Goal: Transaction & Acquisition: Purchase product/service

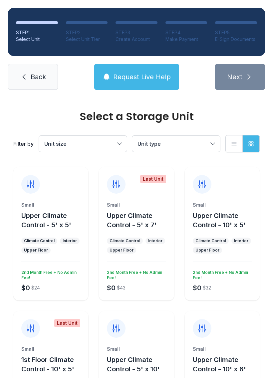
click at [195, 147] on span "Unit type" at bounding box center [172, 144] width 70 height 8
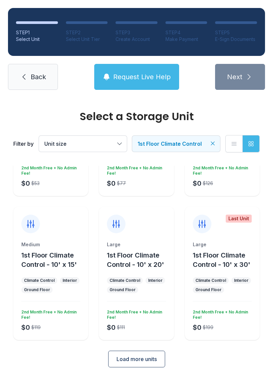
scroll to position [103, 0]
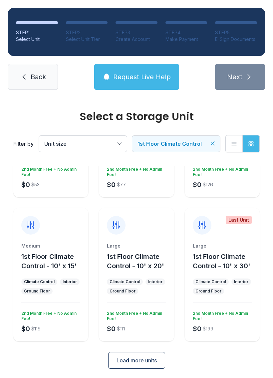
click at [226, 255] on span "1st Floor Climate Control - 10' x 30'" at bounding box center [220, 260] width 57 height 17
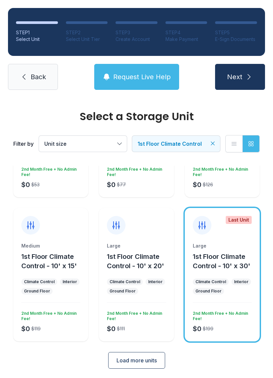
click at [239, 73] on span "Next" at bounding box center [234, 76] width 15 height 9
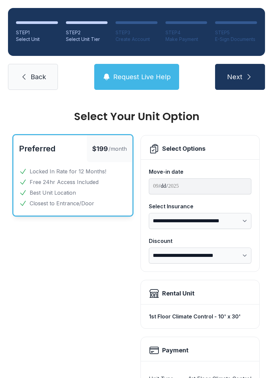
click at [39, 77] on span "Back" at bounding box center [38, 76] width 15 height 9
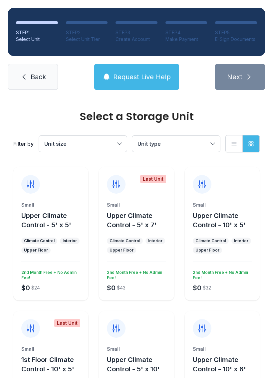
click at [187, 139] on button "Unit type" at bounding box center [176, 144] width 88 height 16
click at [159, 178] on span "1st Floor Climate Control" at bounding box center [182, 181] width 60 height 16
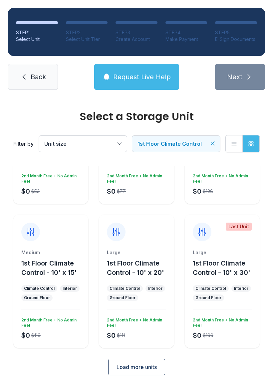
scroll to position [96, 0]
click at [145, 367] on span "Load more units" at bounding box center [136, 367] width 40 height 8
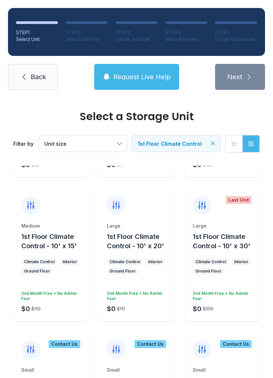
scroll to position [125, 0]
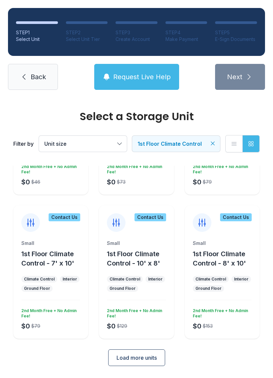
click at [139, 363] on button "Load more units" at bounding box center [136, 357] width 57 height 17
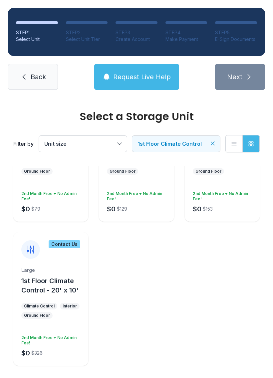
scroll to position [510, 0]
click at [57, 311] on ul "Climate Control Interior Ground Floor" at bounding box center [50, 311] width 59 height 16
click at [52, 349] on div "$0 $326 2nd Month Free + No Admin Fee!" at bounding box center [49, 344] width 61 height 25
click at [43, 252] on div "Contact Us" at bounding box center [50, 245] width 75 height 27
click at [32, 255] on div at bounding box center [30, 249] width 19 height 19
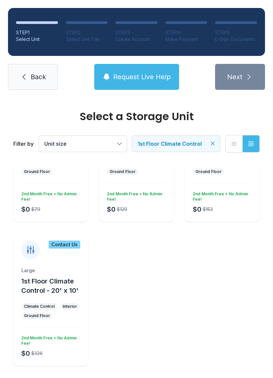
click at [58, 242] on div "Contact Us" at bounding box center [65, 244] width 32 height 8
click at [151, 73] on span "Request Live Help" at bounding box center [141, 76] width 57 height 9
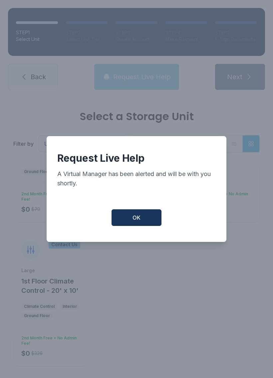
click at [143, 218] on button "OK" at bounding box center [136, 217] width 50 height 17
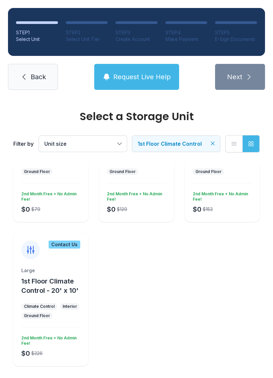
click at [72, 304] on div "Interior" at bounding box center [69, 305] width 14 height 5
click at [37, 70] on link "Back" at bounding box center [33, 77] width 50 height 26
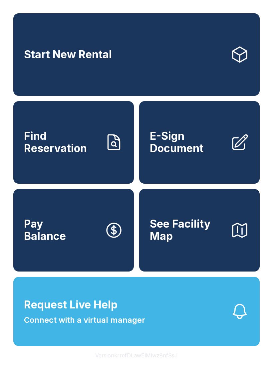
click at [63, 140] on span "Find Reservation" at bounding box center [61, 142] width 75 height 24
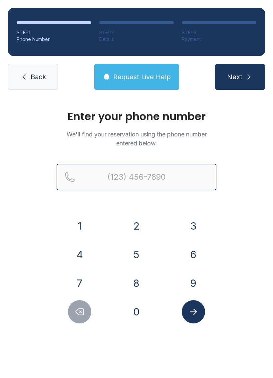
click at [151, 179] on input "Reservation phone number" at bounding box center [137, 177] width 160 height 27
type input "[PHONE_NUMBER]"
click at [239, 77] on button "Next" at bounding box center [240, 77] width 50 height 26
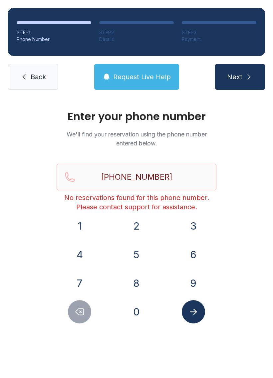
click at [247, 70] on button "Next" at bounding box center [240, 77] width 50 height 26
click at [35, 72] on span "Back" at bounding box center [38, 76] width 15 height 9
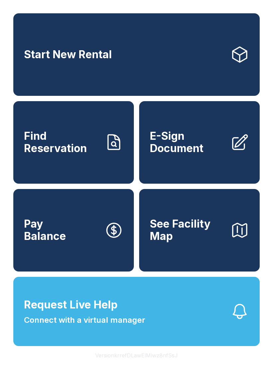
click at [191, 54] on link "Start New Rental" at bounding box center [136, 54] width 246 height 82
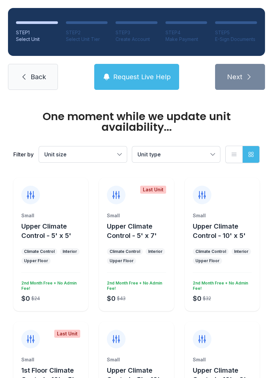
click at [177, 151] on span "Unit type" at bounding box center [172, 154] width 70 height 8
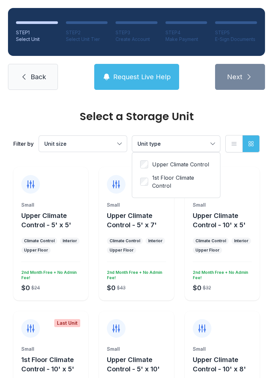
click at [145, 193] on div "Upper Climate Control 1st Floor Climate Control" at bounding box center [176, 174] width 88 height 45
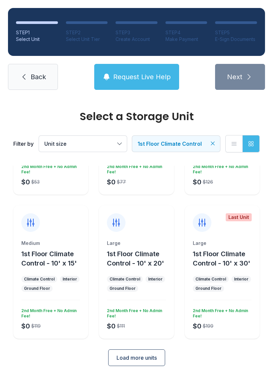
scroll to position [106, 0]
